Goal: Task Accomplishment & Management: Complete application form

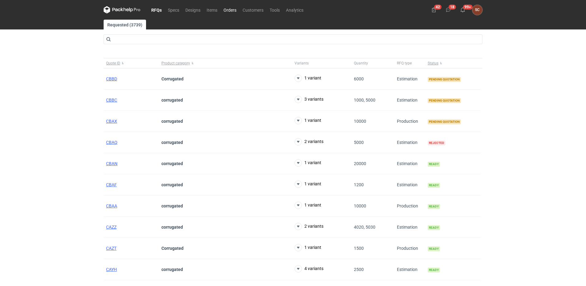
click at [232, 6] on link "Orders" at bounding box center [229, 9] width 19 height 7
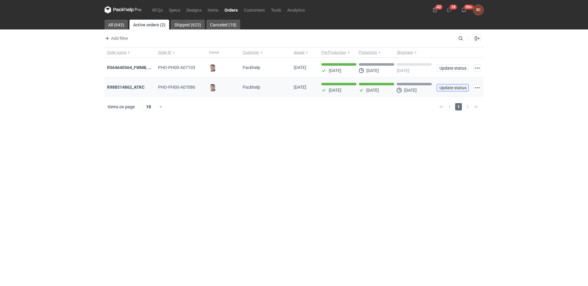
click at [444, 88] on span "Update status" at bounding box center [452, 88] width 26 height 4
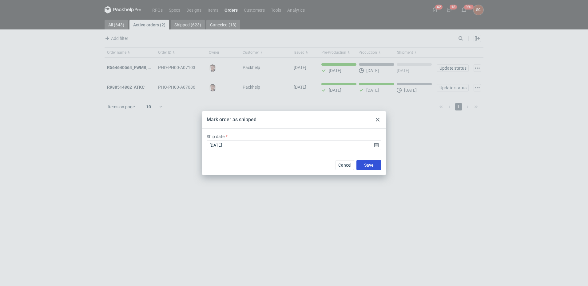
click at [365, 166] on span "Save" at bounding box center [369, 165] width 10 height 4
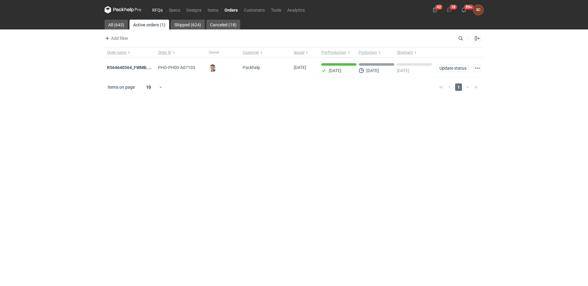
click at [154, 11] on link "RFQs" at bounding box center [157, 9] width 17 height 7
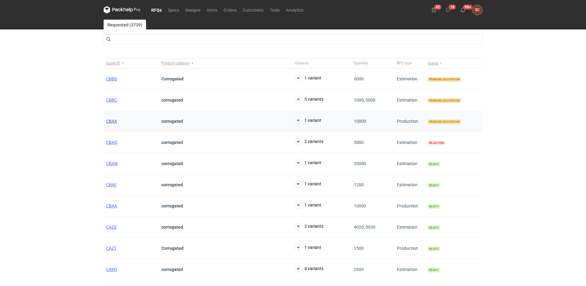
click at [108, 120] on span "CBAX" at bounding box center [111, 121] width 11 height 5
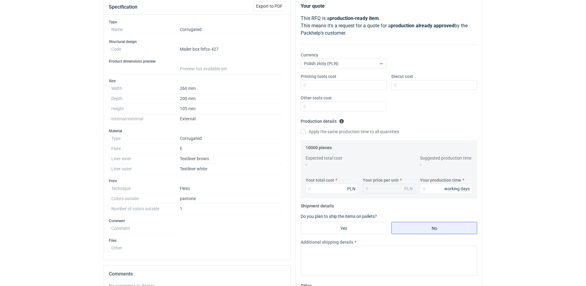
scroll to position [92, 0]
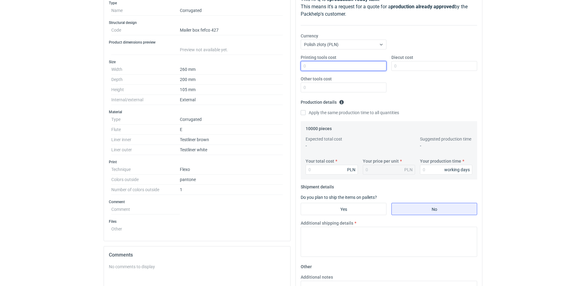
click at [325, 68] on input "Printing tools cost" at bounding box center [344, 66] width 86 height 10
type input "350"
click at [301, 112] on input "Apply the same production time to all quantities" at bounding box center [303, 112] width 5 height 5
checkbox input "true"
click at [319, 167] on input "Your total cost" at bounding box center [331, 170] width 52 height 10
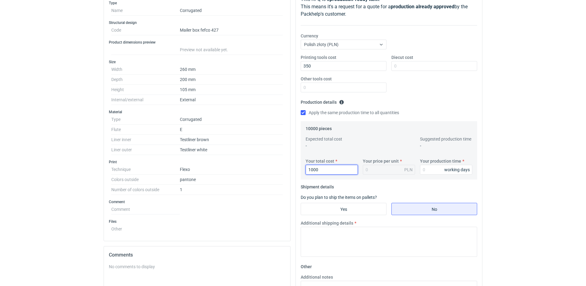
type input "10000"
type input "1"
type input "10000"
click at [427, 165] on input "Your production time" at bounding box center [446, 170] width 52 height 10
type input "12"
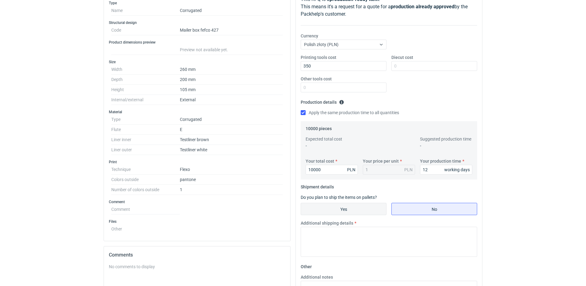
click at [360, 212] on input "Yes" at bounding box center [343, 209] width 85 height 12
radio input "true"
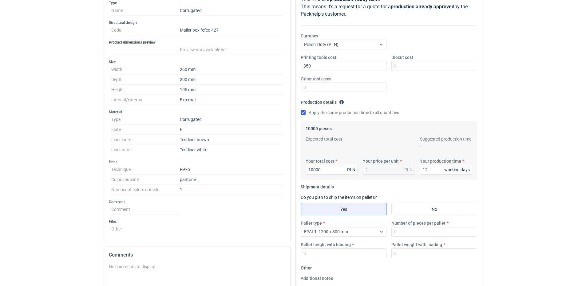
click at [407, 240] on div "Pallet type EPAL1, 1200 x 800 mm Number of pieces per pallet Pallet height with…" at bounding box center [388, 241] width 181 height 43
click at [406, 237] on div "Pallet type EPAL1, 1200 x 800 mm Number of pieces per pallet Pallet height with…" at bounding box center [388, 241] width 181 height 43
click at [406, 235] on input "Number of pieces per pallet" at bounding box center [434, 232] width 86 height 10
type input "1000"
click at [329, 255] on input "Pallet height with loading" at bounding box center [344, 254] width 86 height 10
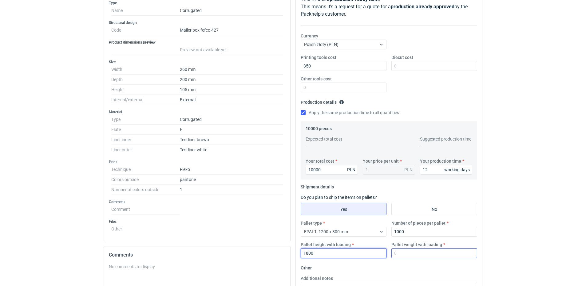
type input "1800"
click at [401, 256] on input "Pallet weight with loading" at bounding box center [434, 254] width 86 height 10
type input "140"
click at [426, 89] on div "Printing tools cost 350 Diecut cost Other tools cost" at bounding box center [388, 75] width 181 height 43
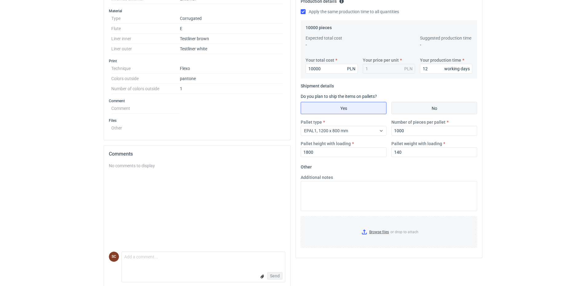
scroll to position [200, 0]
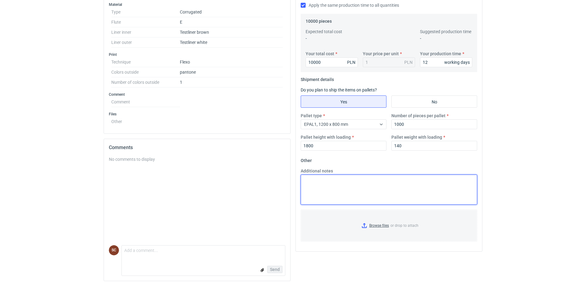
click at [369, 185] on textarea "Additional notes" at bounding box center [389, 190] width 176 height 30
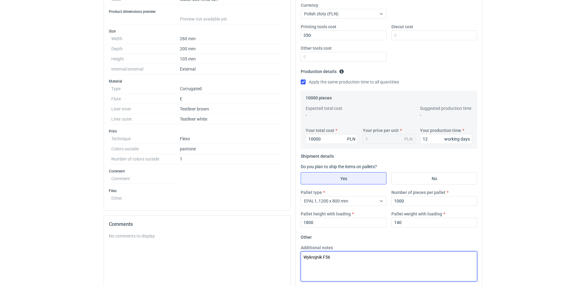
scroll to position [0, 0]
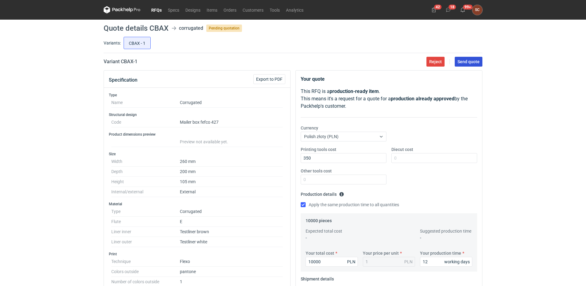
type textarea "Wykrojnik F56"
click at [460, 64] on span "Send quote" at bounding box center [468, 62] width 22 height 4
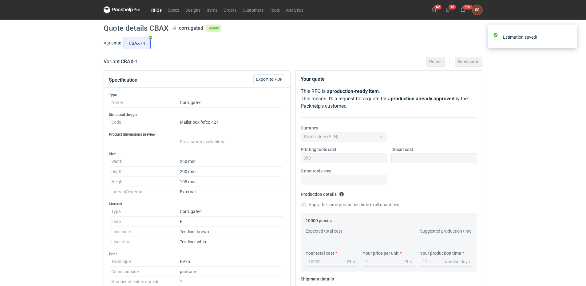
click at [155, 10] on link "RFQs" at bounding box center [156, 9] width 17 height 7
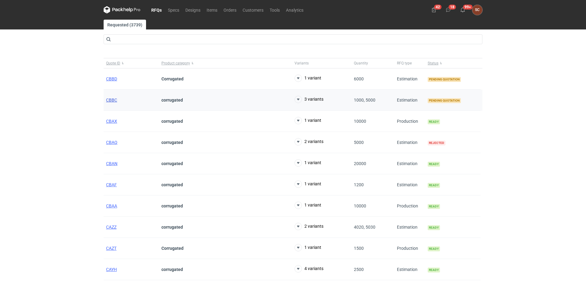
click at [113, 99] on span "CBBC" at bounding box center [111, 100] width 11 height 5
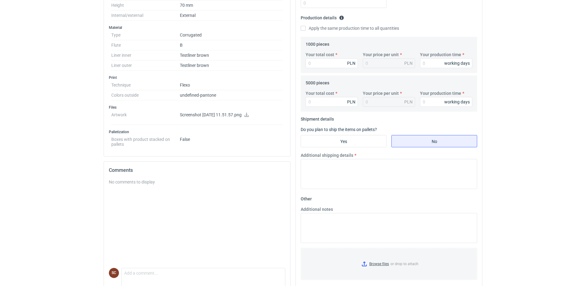
scroll to position [184, 0]
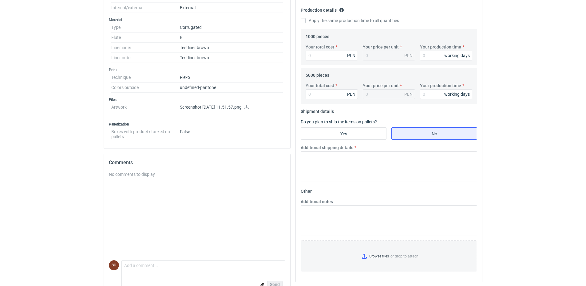
click at [249, 107] on icon at bounding box center [246, 107] width 4 height 4
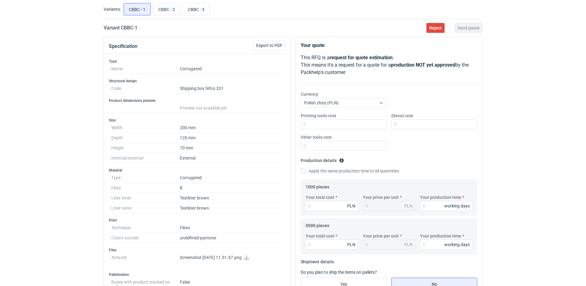
scroll to position [31, 0]
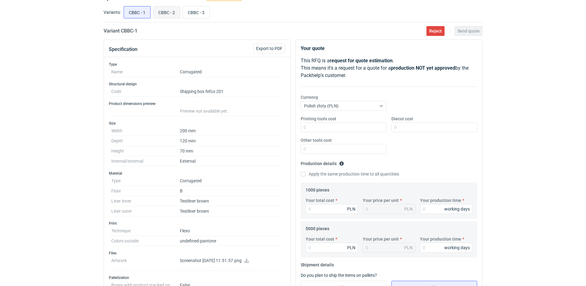
click at [161, 13] on input "CBBC - 2" at bounding box center [166, 12] width 26 height 12
radio input "true"
click at [186, 13] on input "CBBC - 3" at bounding box center [196, 12] width 26 height 12
radio input "true"
drag, startPoint x: 192, startPoint y: 12, endPoint x: 176, endPoint y: 12, distance: 15.4
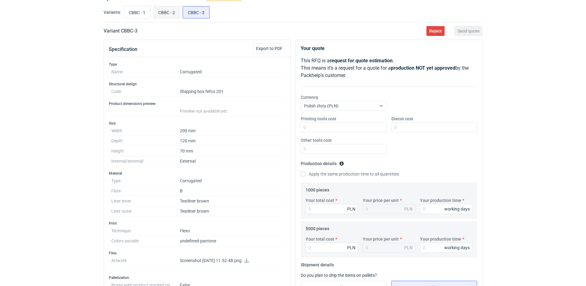
click at [191, 12] on input "CBBC - 3" at bounding box center [196, 12] width 26 height 12
click at [141, 12] on input "CBBC - 1" at bounding box center [137, 12] width 26 height 12
radio input "true"
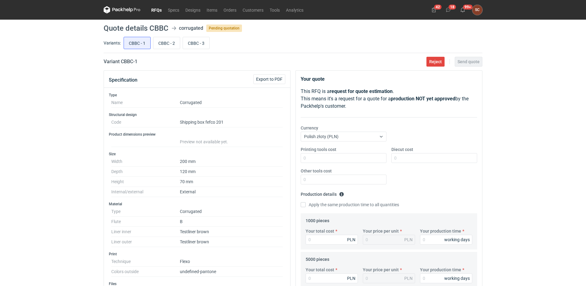
click at [154, 9] on link "RFQs" at bounding box center [156, 9] width 17 height 7
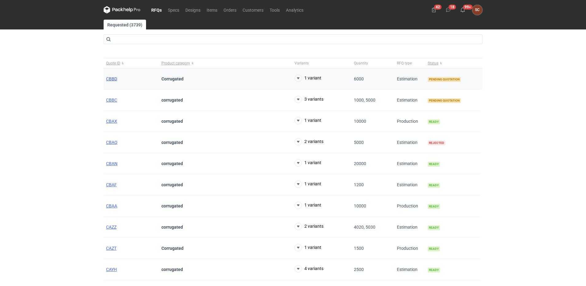
click at [112, 77] on span "CBBD" at bounding box center [111, 79] width 11 height 5
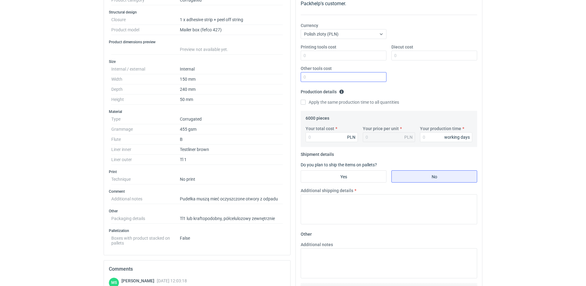
scroll to position [92, 0]
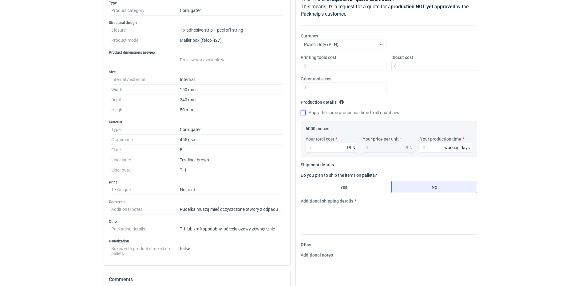
click at [301, 114] on input "Apply the same production time to all quantities" at bounding box center [303, 112] width 5 height 5
checkbox input "true"
click at [432, 148] on input "Your production time" at bounding box center [446, 148] width 52 height 10
type input "12"
click at [317, 145] on input "Your total cost" at bounding box center [331, 148] width 52 height 10
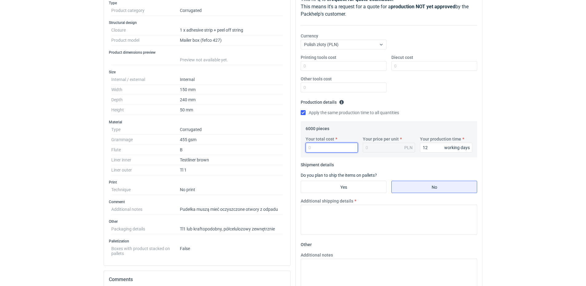
click at [312, 148] on input "Your total cost" at bounding box center [331, 148] width 52 height 10
type input "7800"
type input "1.3"
type input "7800"
click at [418, 95] on div "Printing tools cost Diecut cost Other tools cost" at bounding box center [388, 75] width 181 height 43
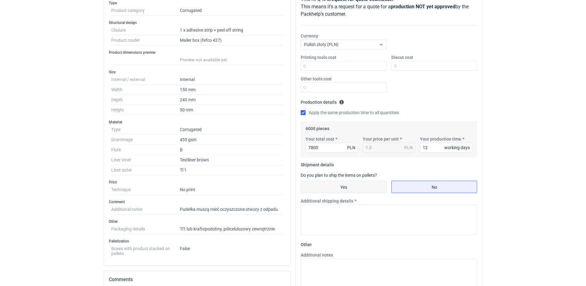
click at [331, 187] on input "Yes" at bounding box center [343, 187] width 85 height 12
radio input "true"
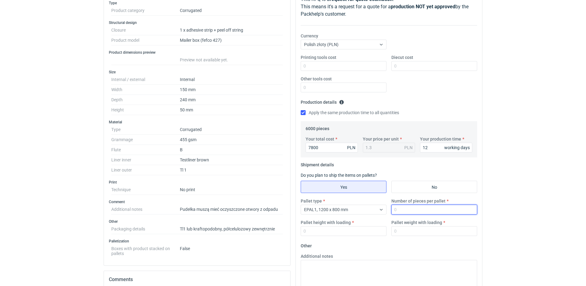
click at [421, 208] on input "Number of pieces per pallet" at bounding box center [434, 210] width 86 height 10
type input "1500"
click at [348, 233] on input "Pallet height with loading" at bounding box center [344, 231] width 86 height 10
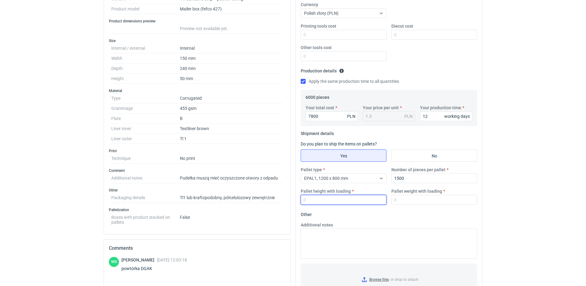
scroll to position [184, 0]
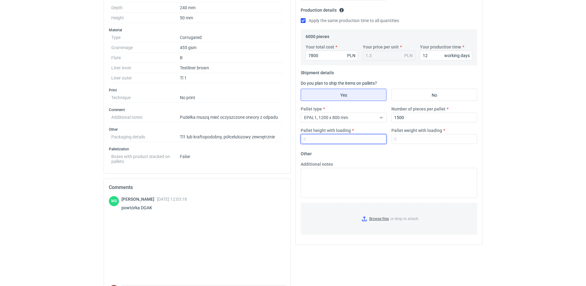
click at [360, 138] on input "Pallet height with loading" at bounding box center [344, 139] width 86 height 10
type input "1800"
click at [411, 141] on input "Pallet weight with loading" at bounding box center [434, 139] width 86 height 10
click at [411, 140] on input "Pallet weight with loading" at bounding box center [434, 139] width 86 height 10
type input "170"
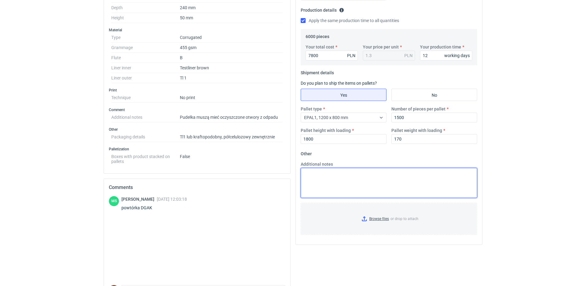
click at [312, 180] on textarea "Additional notes" at bounding box center [389, 183] width 176 height 30
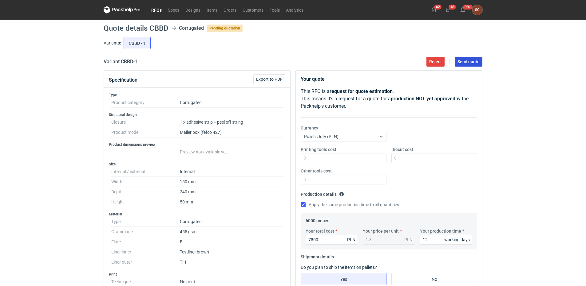
drag, startPoint x: 469, startPoint y: 54, endPoint x: 469, endPoint y: 57, distance: 3.1
click at [469, 54] on main "Quote details CBBD Corrugated Pending quotation Variants: CBBD - 1 Variant CBBD…" at bounding box center [293, 265] width 384 height 491
click at [469, 60] on span "Send quote" at bounding box center [468, 62] width 22 height 4
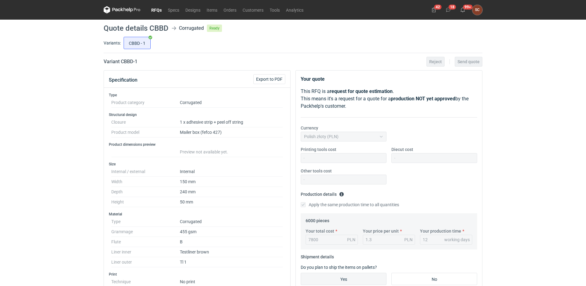
click at [155, 11] on link "RFQs" at bounding box center [156, 9] width 17 height 7
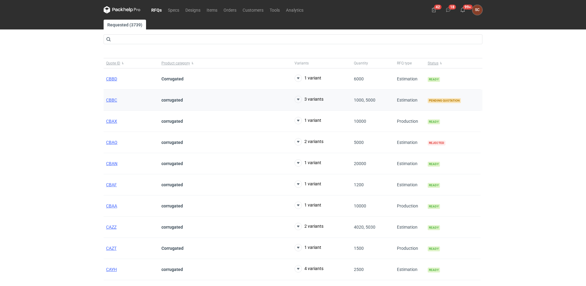
click at [106, 101] on div "CBBC" at bounding box center [131, 100] width 55 height 21
click at [108, 101] on span "CBBC" at bounding box center [111, 100] width 11 height 5
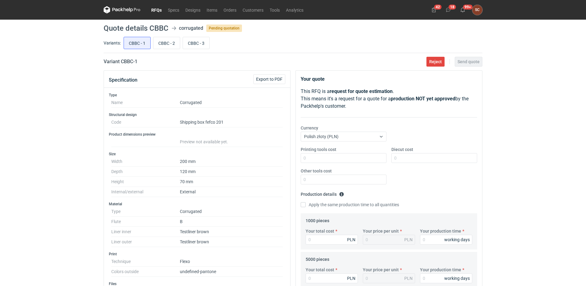
click at [155, 8] on link "RFQs" at bounding box center [156, 9] width 17 height 7
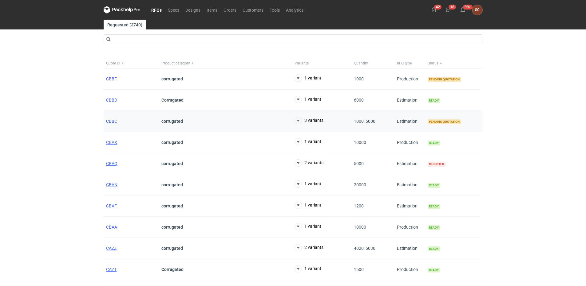
click at [112, 121] on span "CBBC" at bounding box center [111, 121] width 11 height 5
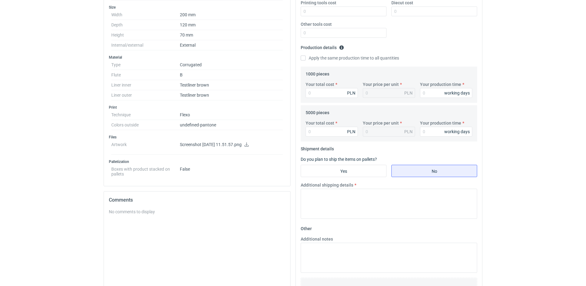
scroll to position [184, 0]
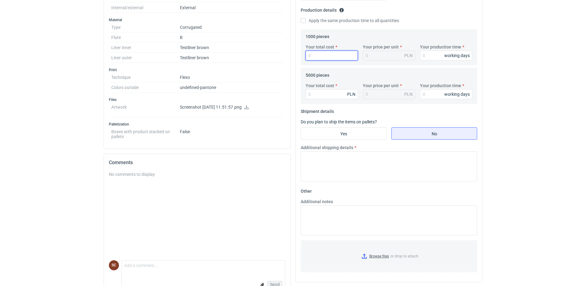
click at [318, 57] on input "Your total cost" at bounding box center [331, 56] width 52 height 10
type input "1500"
type input "1.5"
type input "1500"
click at [427, 57] on input "Your production time" at bounding box center [446, 56] width 52 height 10
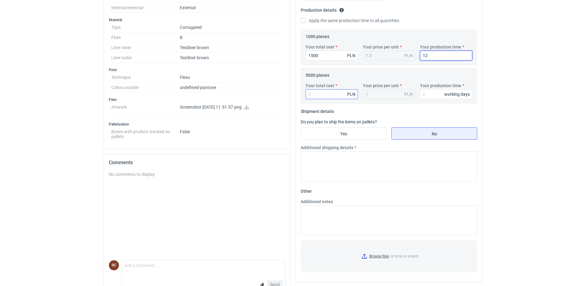
type input "12"
click at [332, 94] on input "Your total cost" at bounding box center [331, 94] width 52 height 10
click at [308, 96] on input "Your total cost" at bounding box center [331, 94] width 52 height 10
click at [338, 94] on input "Your total cost" at bounding box center [331, 94] width 52 height 10
type input "5500"
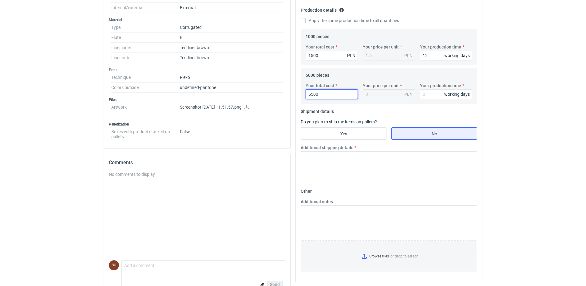
type input "1.1"
type input "5500"
click at [305, 19] on label "Apply the same production time to all quantities" at bounding box center [350, 21] width 98 height 6
click at [305, 19] on input "Apply the same production time to all quantities" at bounding box center [303, 20] width 5 height 5
checkbox input "true"
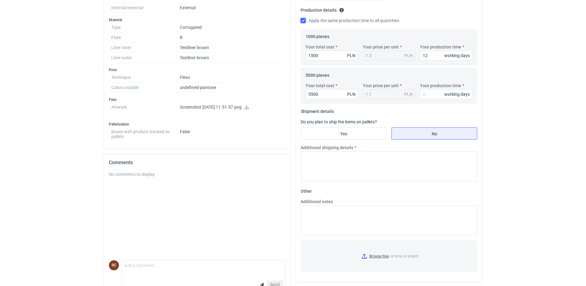
type input "12"
click at [345, 132] on input "Yes" at bounding box center [343, 134] width 85 height 12
radio input "true"
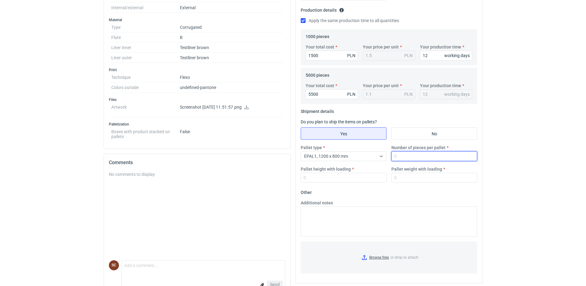
click at [424, 153] on input "Number of pieces per pallet" at bounding box center [434, 156] width 86 height 10
type input "2500"
click at [332, 177] on input "Pallet height with loading" at bounding box center [344, 178] width 86 height 10
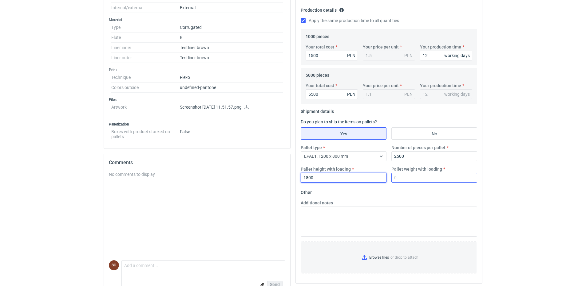
type input "1800"
click at [435, 178] on input "Pallet weight with loading" at bounding box center [434, 178] width 86 height 10
type input "250"
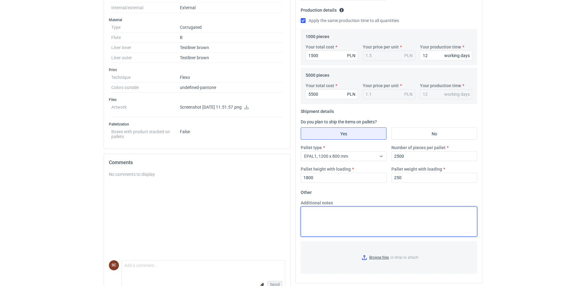
click at [372, 214] on textarea "Additional notes" at bounding box center [389, 222] width 176 height 30
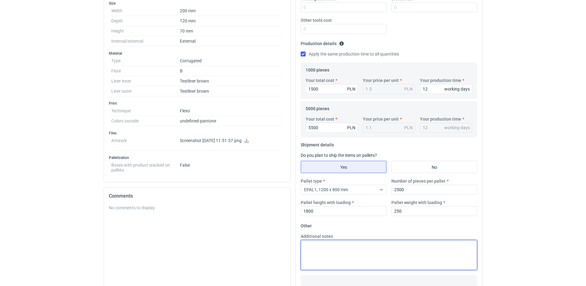
scroll to position [0, 0]
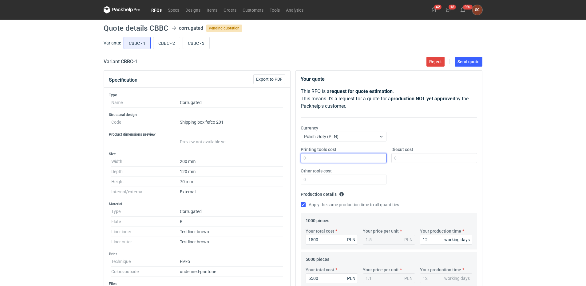
click at [350, 156] on input "Printing tools cost" at bounding box center [344, 158] width 86 height 10
type input "400"
click at [421, 184] on div "Printing tools cost 400 Diecut cost Other tools cost" at bounding box center [388, 168] width 181 height 43
click at [463, 61] on span "Send quote" at bounding box center [468, 62] width 22 height 4
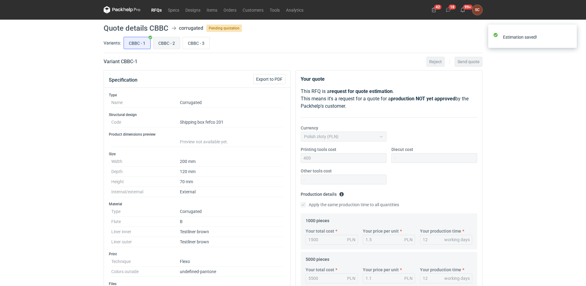
click at [164, 41] on input "CBBC - 2" at bounding box center [166, 43] width 26 height 12
radio input "true"
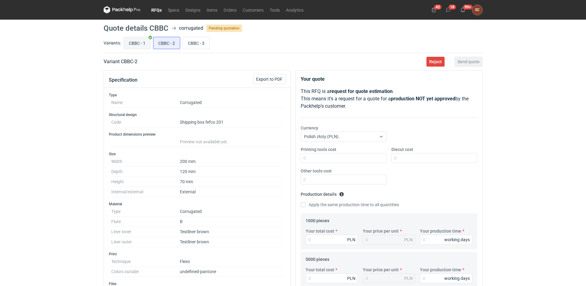
click at [133, 43] on input "CBBC - 1" at bounding box center [137, 43] width 26 height 12
radio input "true"
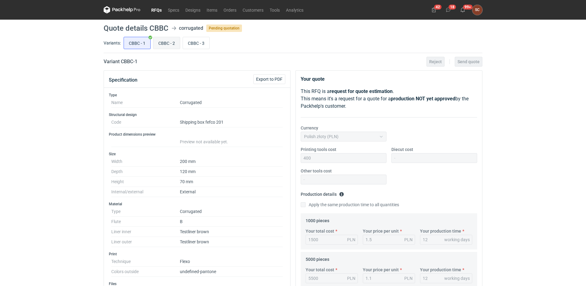
click at [166, 41] on input "CBBC - 2" at bounding box center [166, 43] width 26 height 12
radio input "true"
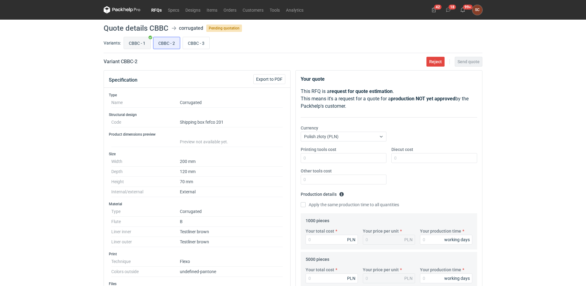
click at [137, 43] on input "CBBC - 1" at bounding box center [137, 43] width 26 height 12
radio input "true"
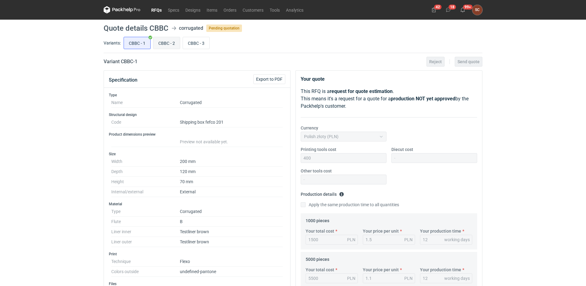
click at [168, 44] on input "CBBC - 2" at bounding box center [166, 43] width 26 height 12
radio input "true"
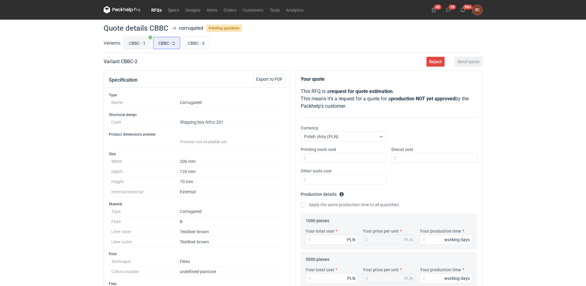
click at [142, 44] on input "CBBC - 1" at bounding box center [137, 43] width 26 height 12
radio input "true"
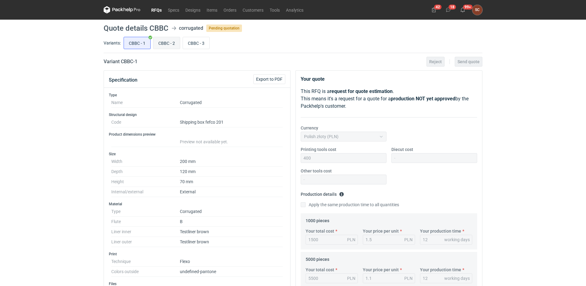
click at [175, 43] on input "CBBC - 2" at bounding box center [166, 43] width 26 height 12
radio input "true"
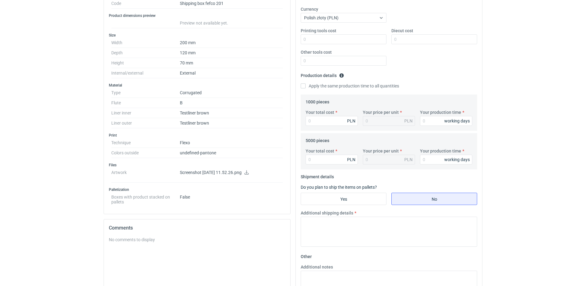
scroll to position [123, 0]
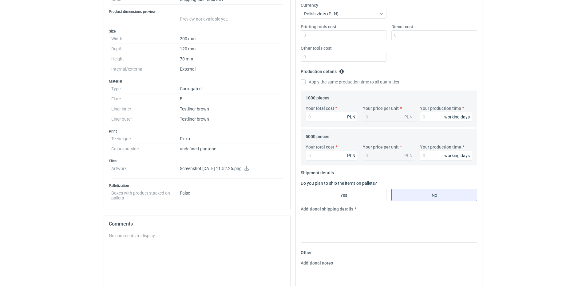
click at [249, 168] on icon at bounding box center [246, 169] width 5 height 4
click at [79, 38] on div "RFQs Specs Designs Items Orders Customers Tools Analytics 42 18 99+ SC [PERSON_…" at bounding box center [293, 20] width 586 height 286
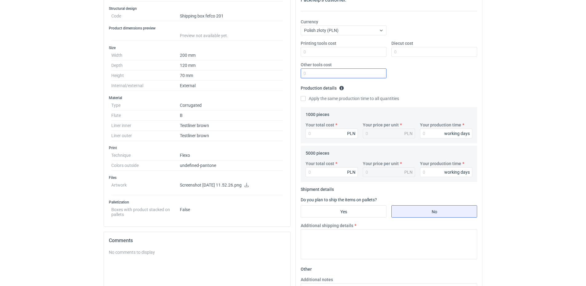
scroll to position [61, 0]
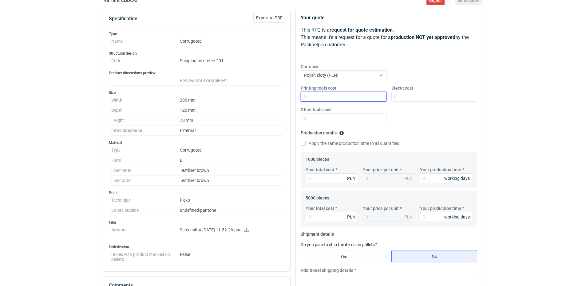
click at [322, 96] on input "Printing tools cost" at bounding box center [344, 97] width 86 height 10
type input "400"
click at [305, 145] on input "Apply the same production time to all quantities" at bounding box center [303, 143] width 5 height 5
checkbox input "true"
click at [431, 183] on input "Your production time" at bounding box center [446, 179] width 52 height 10
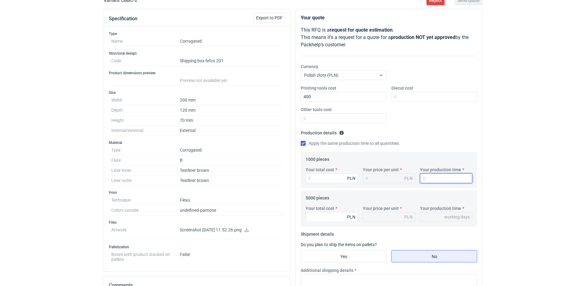
type input "1"
type input "12"
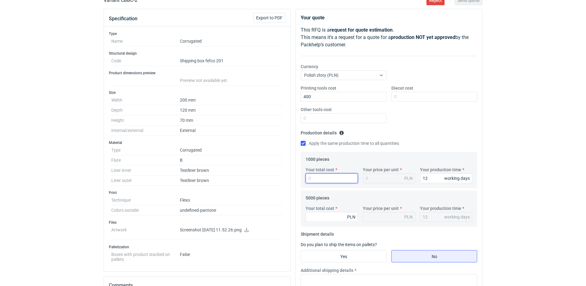
click at [329, 183] on input "Your total cost" at bounding box center [331, 179] width 52 height 10
click at [328, 181] on input "Your total cost" at bounding box center [331, 179] width 52 height 10
type input "11"
type input "0.01"
type input "1100"
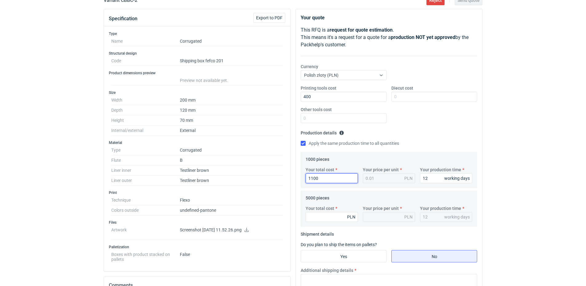
type input "1.1"
type input "1100"
click at [450, 132] on fieldset "Production details Please provide the expected time of production in working da…" at bounding box center [389, 140] width 176 height 24
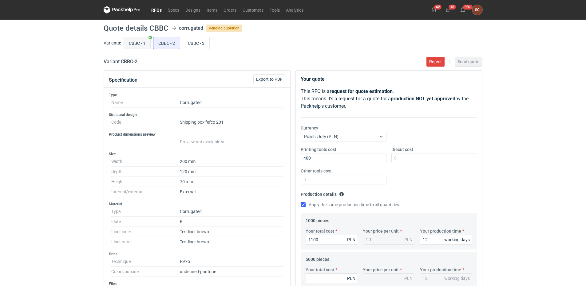
click at [137, 41] on input "CBBC - 1" at bounding box center [137, 43] width 26 height 12
radio input "true"
click at [156, 45] on input "CBBC - 2" at bounding box center [166, 43] width 26 height 12
radio input "true"
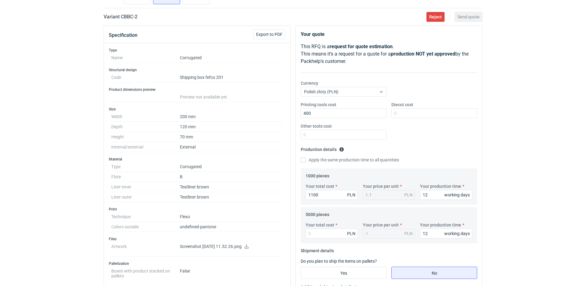
scroll to position [123, 0]
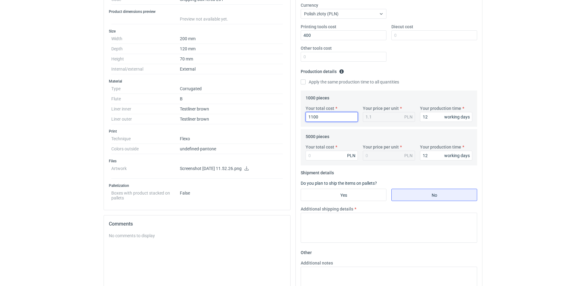
drag, startPoint x: 324, startPoint y: 120, endPoint x: 268, endPoint y: 120, distance: 55.9
click at [268, 120] on div "Specification Export to PDF Type Name Corrugated Structural design Code Shippin…" at bounding box center [293, 154] width 384 height 415
type input "1500"
type input "1.5"
type input "1500"
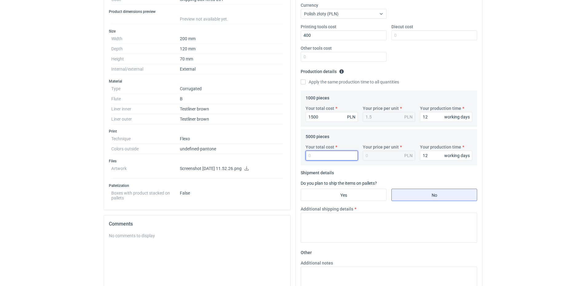
click at [321, 156] on input "Your total cost" at bounding box center [331, 156] width 52 height 10
type input "5500"
type input "1.1"
type input "5500"
click at [335, 195] on input "Yes" at bounding box center [343, 195] width 85 height 12
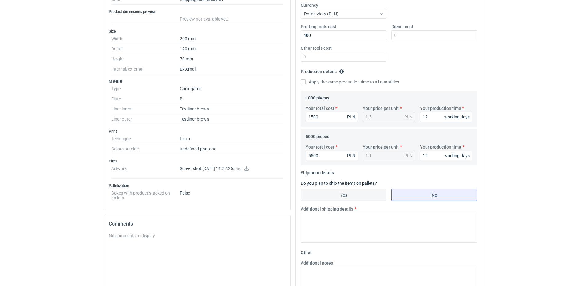
radio input "true"
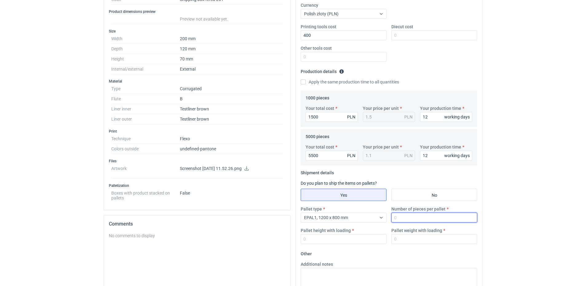
click at [407, 219] on input "Number of pieces per pallet" at bounding box center [434, 218] width 86 height 10
type input "2500"
click at [406, 240] on input "Pallet weight with loading" at bounding box center [434, 239] width 86 height 10
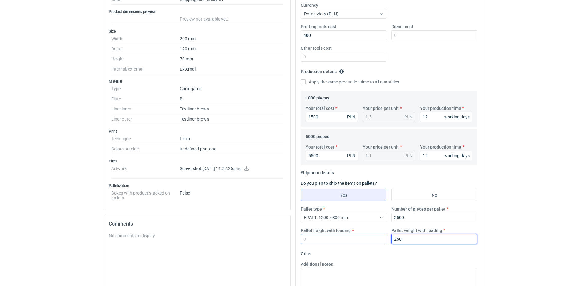
type input "250"
click at [338, 241] on input "Pallet height with loading" at bounding box center [344, 239] width 86 height 10
type input "1800"
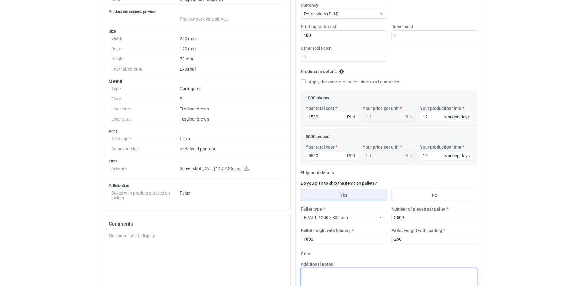
click at [352, 274] on textarea "Additional notes" at bounding box center [389, 283] width 176 height 30
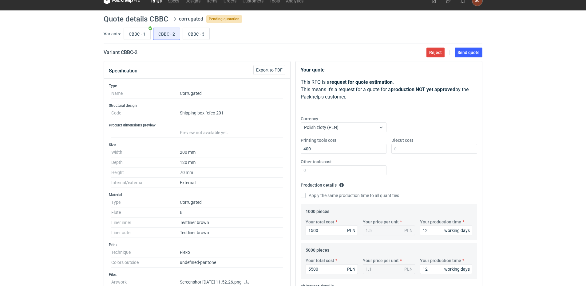
scroll to position [0, 0]
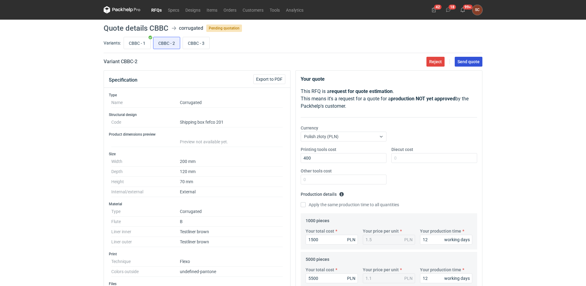
click at [471, 61] on span "Send quote" at bounding box center [468, 62] width 22 height 4
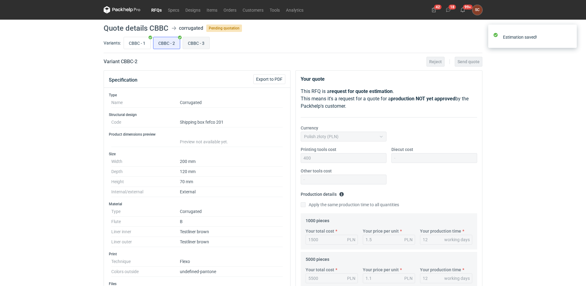
click at [203, 42] on input "CBBC - 3" at bounding box center [196, 43] width 26 height 12
radio input "true"
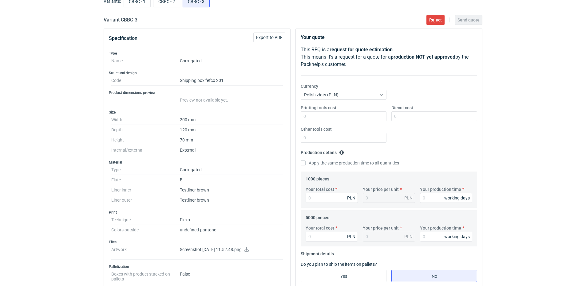
scroll to position [123, 0]
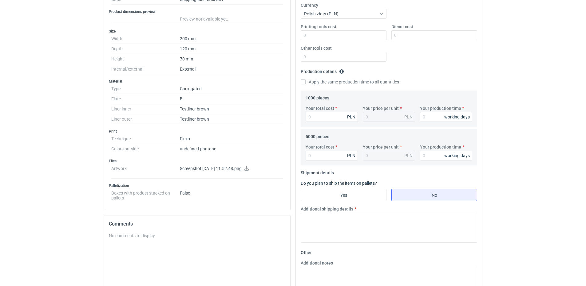
click at [249, 169] on icon at bounding box center [246, 169] width 4 height 4
drag, startPoint x: 47, startPoint y: 83, endPoint x: 58, endPoint y: 79, distance: 12.1
click at [47, 83] on div "RFQs Specs Designs Items Orders Customers Tools Analytics 42 18 99+ SC [PERSON_…" at bounding box center [293, 20] width 586 height 286
click at [324, 34] on input "Printing tools cost" at bounding box center [344, 35] width 86 height 10
click at [320, 33] on input "200" at bounding box center [344, 35] width 86 height 10
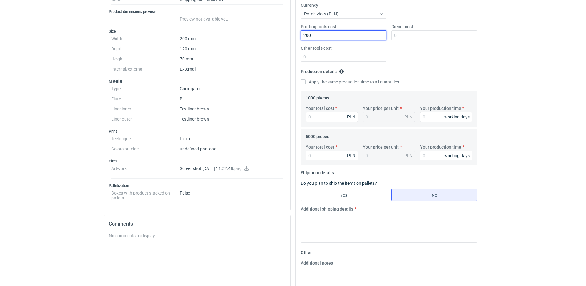
drag, startPoint x: 321, startPoint y: 34, endPoint x: 287, endPoint y: 34, distance: 34.1
click at [287, 34] on div "Specification Export to PDF Type Name Corrugated Structural design Code Shippin…" at bounding box center [293, 154] width 384 height 415
type input "200"
click at [453, 63] on div "Printing tools cost 200 Diecut cost Other tools cost" at bounding box center [388, 45] width 181 height 43
click at [301, 84] on input "Apply the same production time to all quantities" at bounding box center [303, 82] width 5 height 5
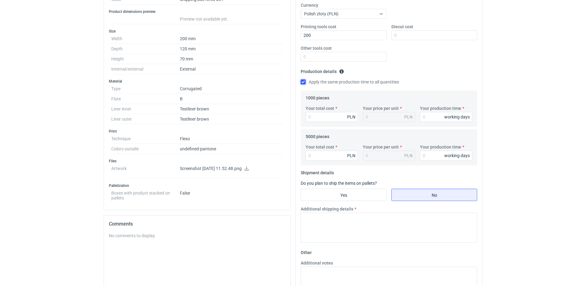
checkbox input "true"
click at [312, 118] on input "Your total cost" at bounding box center [331, 117] width 52 height 10
type input "1500"
type input "1.5"
type input "1500"
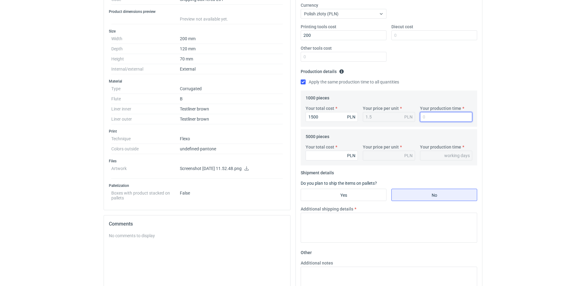
click at [429, 119] on input "Your production time" at bounding box center [446, 117] width 52 height 10
type input "1"
type input "12"
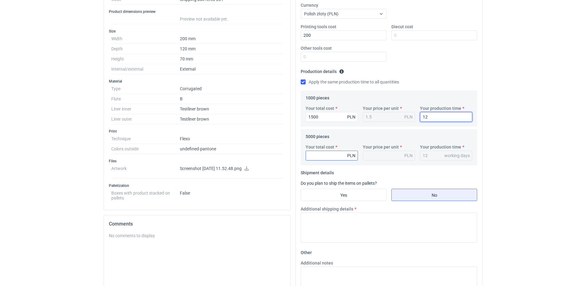
type input "12"
click at [319, 151] on div "Your total cost PLN" at bounding box center [331, 152] width 57 height 17
click at [314, 155] on input "Your total cost" at bounding box center [331, 156] width 52 height 10
type input "5500"
type input "1.1"
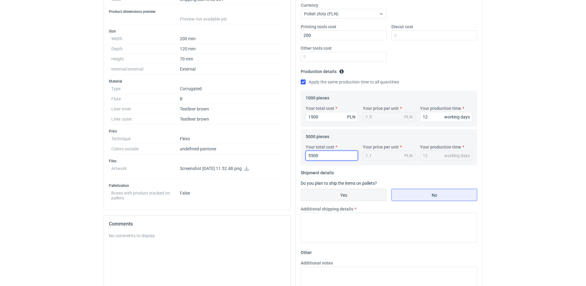
type input "5500"
click at [334, 193] on input "Yes" at bounding box center [343, 195] width 85 height 12
radio input "true"
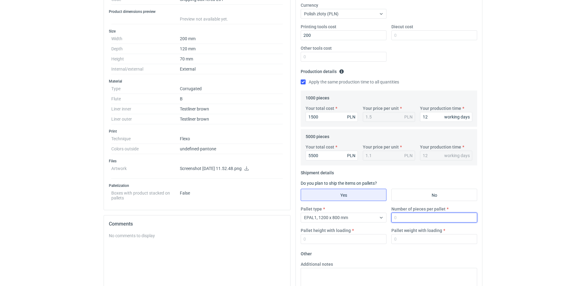
click at [417, 217] on input "Number of pieces per pallet" at bounding box center [434, 218] width 86 height 10
type input "2500"
click at [365, 238] on input "Pallet height with loading" at bounding box center [344, 239] width 86 height 10
type input "1800"
click at [419, 238] on input "Pallet weight with loading" at bounding box center [434, 239] width 86 height 10
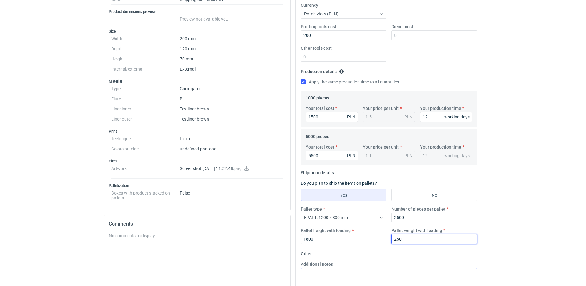
type input "250"
click at [368, 280] on textarea "Additional notes" at bounding box center [389, 283] width 176 height 30
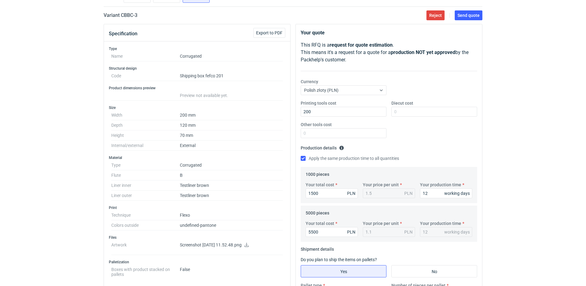
scroll to position [0, 0]
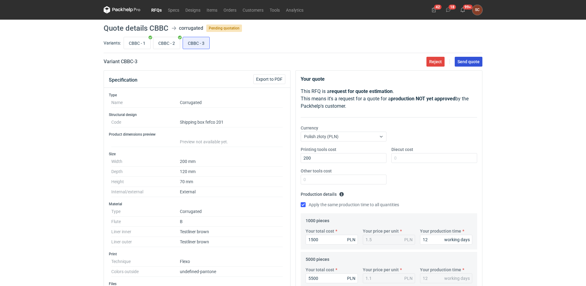
click at [473, 60] on span "Send quote" at bounding box center [468, 62] width 22 height 4
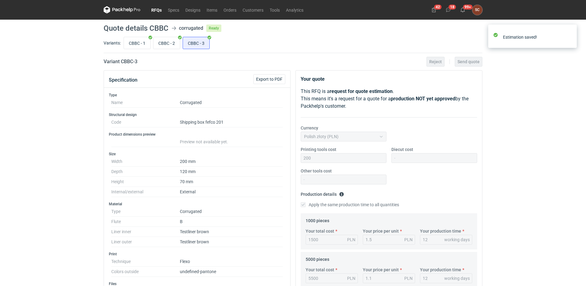
click at [157, 12] on link "RFQs" at bounding box center [156, 9] width 17 height 7
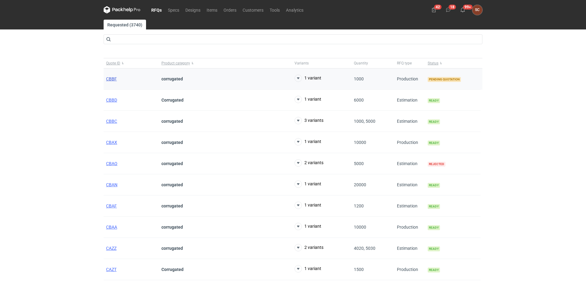
click at [111, 79] on span "CBBF" at bounding box center [111, 79] width 11 height 5
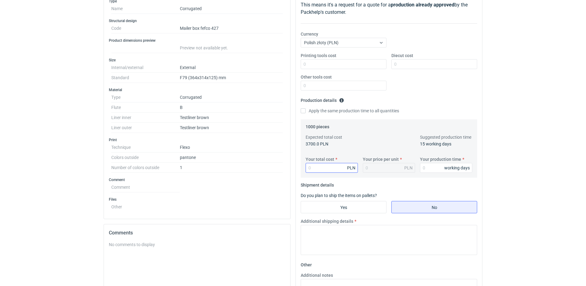
scroll to position [87, 0]
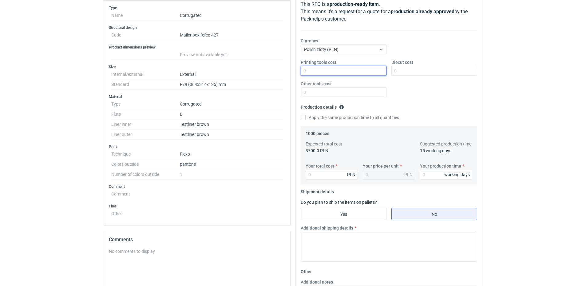
click at [312, 70] on input "Printing tools cost" at bounding box center [344, 71] width 86 height 10
type input "500"
click at [410, 72] on input "Diecut cost" at bounding box center [434, 71] width 86 height 10
type input "2600"
click at [408, 102] on div "Printing tools cost 500 Diecut cost 2600 Other tools cost" at bounding box center [388, 80] width 181 height 43
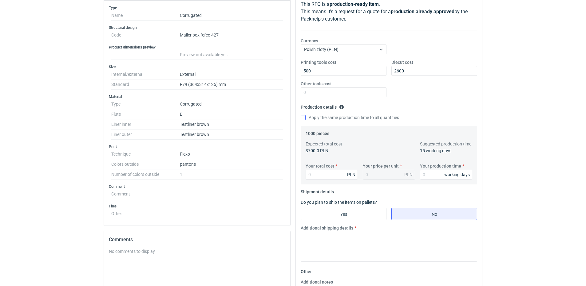
click at [301, 117] on div "Your quote This RFQ is a production-ready item . This means it's a request for …" at bounding box center [389, 173] width 186 height 380
click at [304, 118] on input "Apply the same production time to all quantities" at bounding box center [303, 117] width 5 height 5
checkbox input "true"
click at [432, 174] on input "Your production time" at bounding box center [446, 175] width 52 height 10
type input "12"
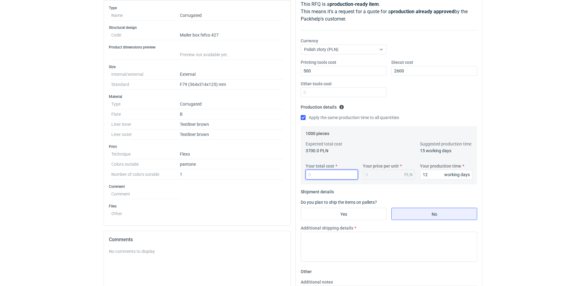
click at [327, 173] on input "Your total cost" at bounding box center [331, 175] width 52 height 10
type input "1980"
type input "1.98"
type input "1"
type input "1890"
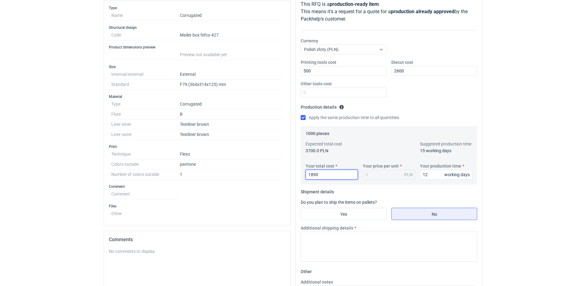
type input "1.89"
type input "1890"
click at [424, 98] on div "Printing tools cost 500 Diecut cost 2600 Other tools cost" at bounding box center [388, 80] width 181 height 43
click at [347, 211] on input "Yes" at bounding box center [343, 214] width 85 height 12
radio input "true"
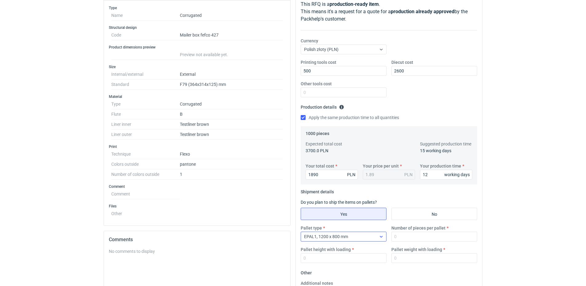
click at [374, 237] on div "EPAL1, 1200 x 800 mm" at bounding box center [338, 237] width 75 height 9
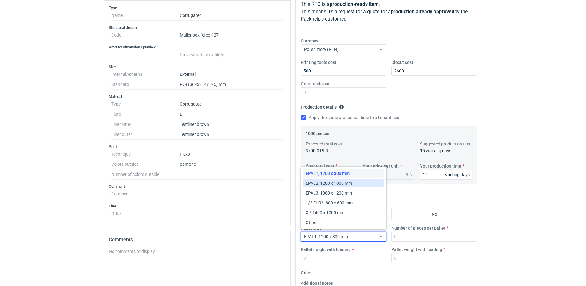
click at [334, 181] on span "EPAL2, 1200 x 1000 mm" at bounding box center [328, 183] width 46 height 6
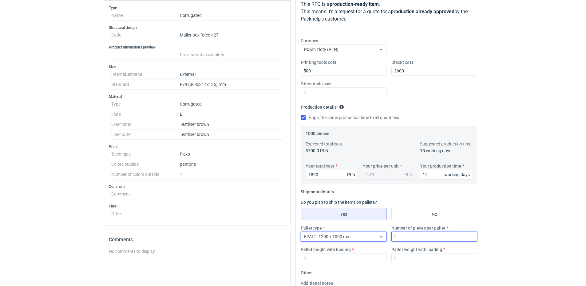
click at [412, 237] on input "Number of pieces per pallet" at bounding box center [434, 237] width 86 height 10
type input "500"
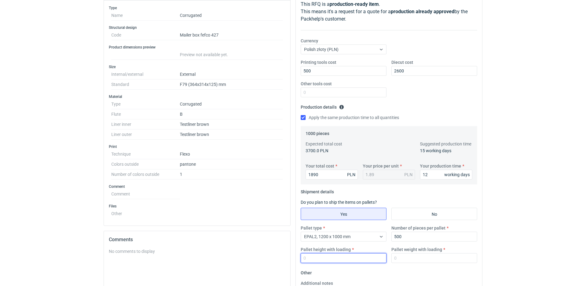
click at [338, 261] on input "Pallet height with loading" at bounding box center [344, 259] width 86 height 10
type input "1800"
click at [398, 258] on input "Pallet weight with loading" at bounding box center [434, 259] width 86 height 10
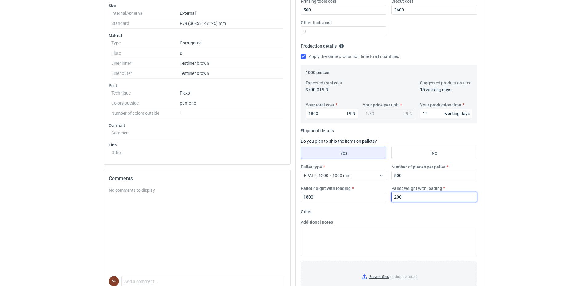
scroll to position [149, 0]
type input "200"
click at [338, 243] on textarea "Additional notes" at bounding box center [389, 241] width 176 height 30
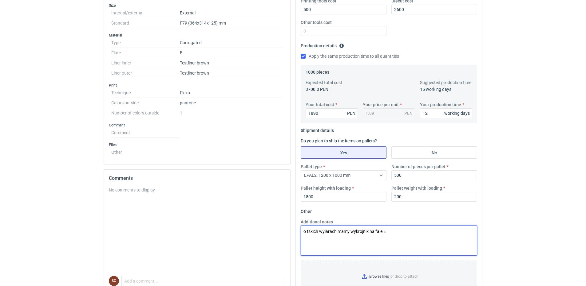
click at [311, 232] on textarea "o tskich wyiarach mamy wykrojnik na fale E" at bounding box center [389, 241] width 176 height 30
click at [324, 231] on textarea "O takich wyiarach mamy wykrojnik na fale E" at bounding box center [389, 241] width 176 height 30
click at [399, 230] on textarea "O takich wymiarach mamy wykrojnik na fale E" at bounding box center [389, 241] width 176 height 30
click at [417, 231] on textarea "O takich wymiarach mamy wykrojnik na fale E" at bounding box center [389, 241] width 176 height 30
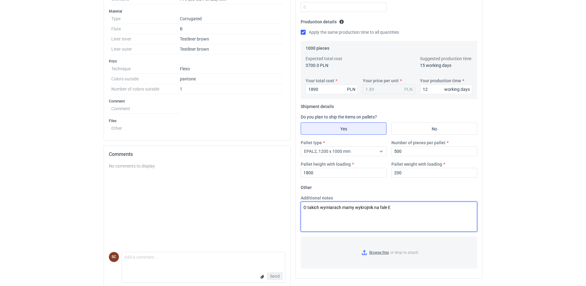
scroll to position [179, 0]
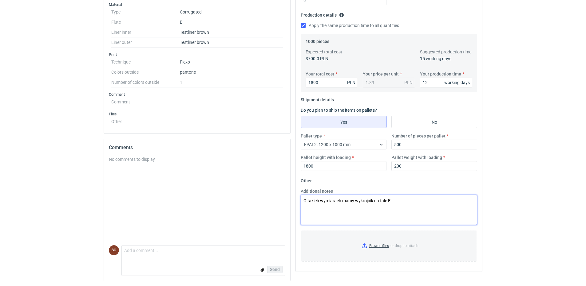
click at [373, 219] on textarea "O takich wymiarach mamy wykrojnik na fale E" at bounding box center [389, 210] width 176 height 30
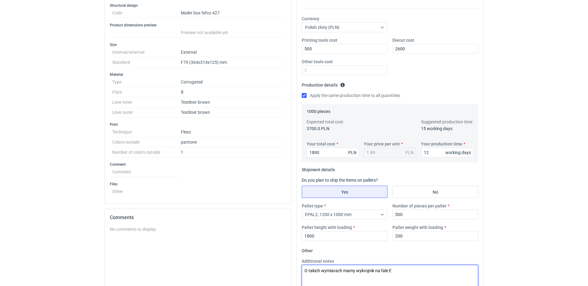
scroll to position [0, 0]
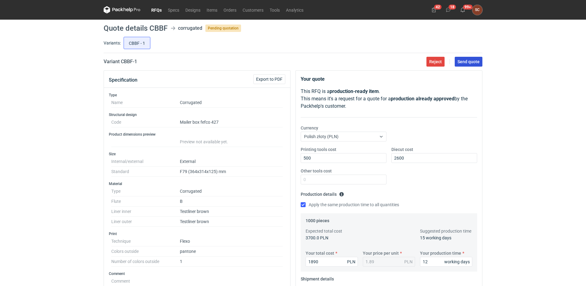
type textarea "O takich wymiarach mamy wykrojnik na fale E"
click at [461, 65] on button "Send quote" at bounding box center [468, 62] width 28 height 10
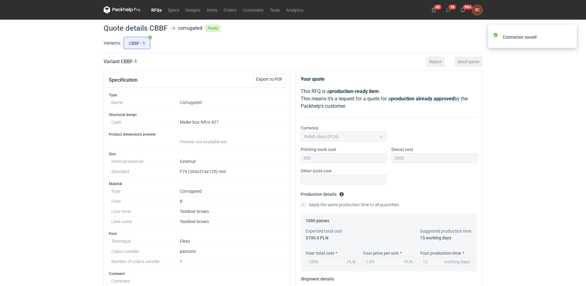
click at [157, 8] on link "RFQs" at bounding box center [156, 9] width 17 height 7
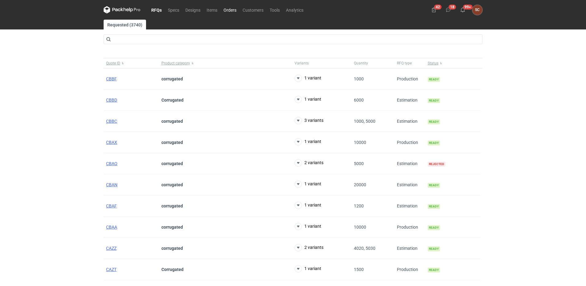
click at [232, 12] on link "Orders" at bounding box center [229, 9] width 19 height 7
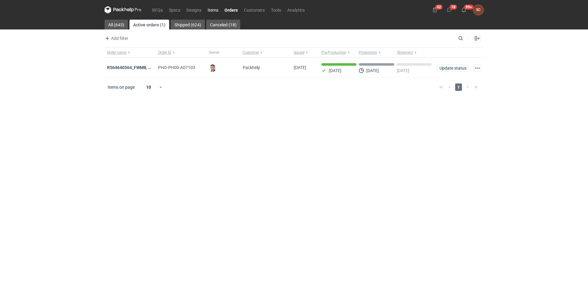
click at [215, 9] on link "Items" at bounding box center [212, 9] width 17 height 7
